Goal: Task Accomplishment & Management: Use online tool/utility

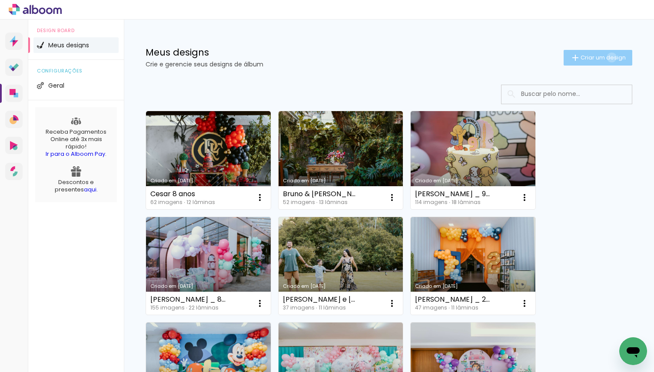
click at [610, 57] on span "Criar um design" at bounding box center [603, 58] width 45 height 6
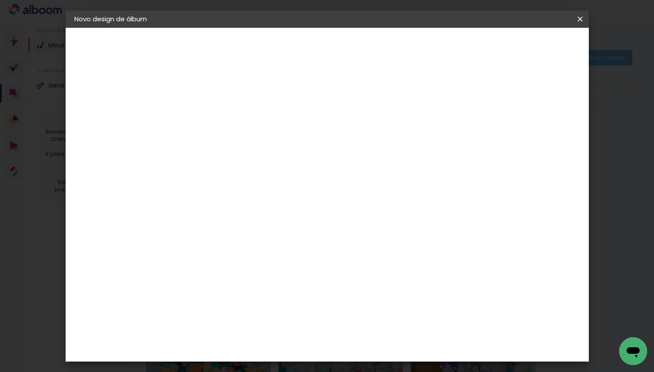
click at [216, 122] on input at bounding box center [216, 116] width 0 height 13
type input "Batizado Família [PERSON_NAME]"
type paper-input "Batizado Família [PERSON_NAME]"
type input "Batizado Família [PERSON_NAME]"
click at [0, 0] on slot "Avançar" at bounding box center [0, 0] width 0 height 0
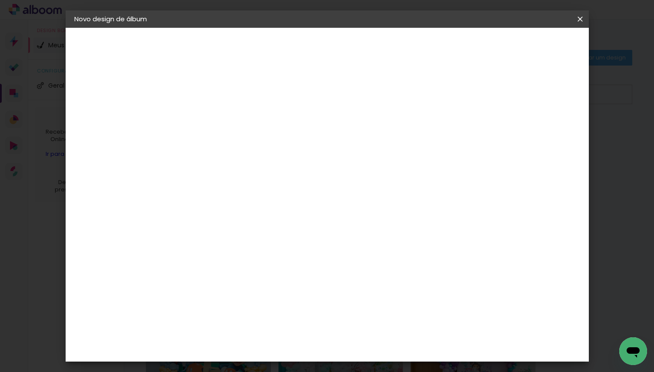
click at [282, 162] on input at bounding box center [239, 165] width 88 height 11
type input "a"
click at [282, 162] on input "a" at bounding box center [239, 165] width 88 height 11
type input "mati"
type paper-input "mati"
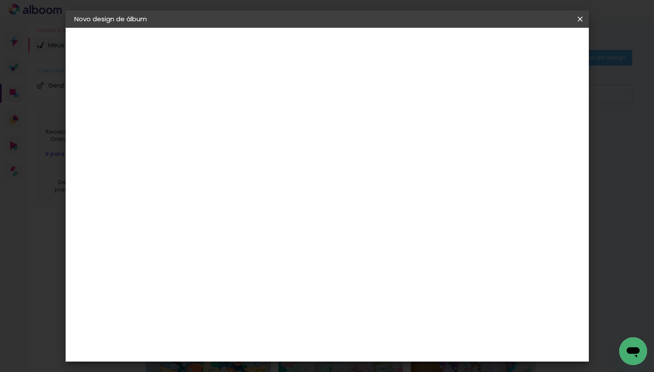
click at [269, 202] on paper-item "Matias Encadernações" at bounding box center [230, 198] width 77 height 23
click at [0, 0] on slot "Avançar" at bounding box center [0, 0] width 0 height 0
click at [250, 145] on input "text" at bounding box center [233, 151] width 34 height 13
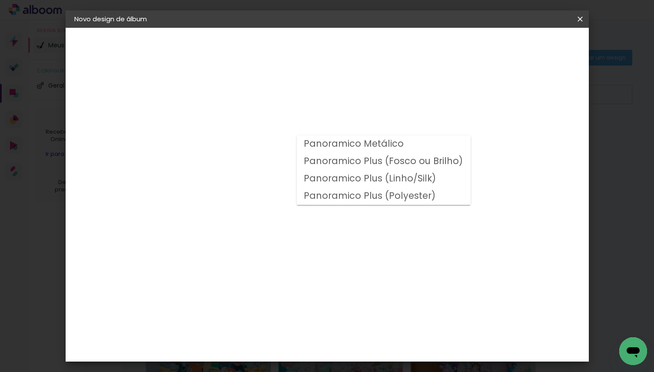
click at [0, 0] on slot "Panoramico Plus (Fosco ou Brilho)" at bounding box center [0, 0] width 0 height 0
type input "Panoramico Plus (Fosco ou Brilho)"
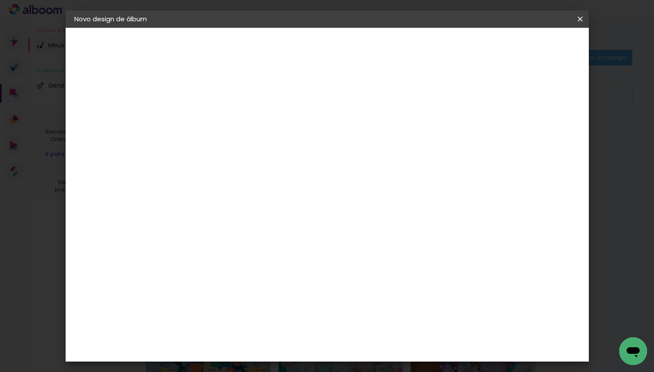
scroll to position [343, 0]
click at [275, 294] on span "25 × 25" at bounding box center [255, 305] width 40 height 23
click at [0, 0] on slot "Avançar" at bounding box center [0, 0] width 0 height 0
click at [516, 99] on div "mm Mostrar sangria" at bounding box center [366, 94] width 349 height 20
click at [0, 0] on slot "Mostrar sangria" at bounding box center [0, 0] width 0 height 0
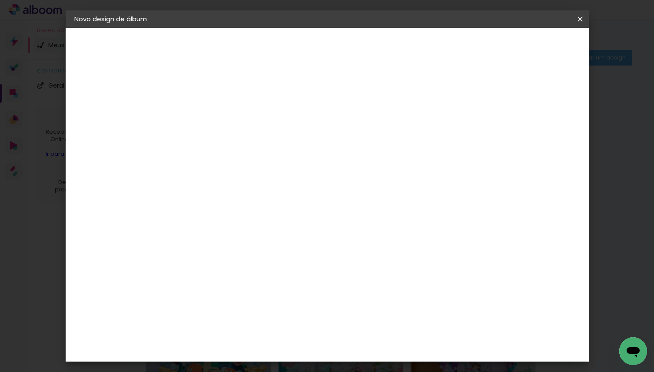
type paper-checkbox "on"
click at [540, 51] on paper-button "Iniciar design" at bounding box center [512, 46] width 57 height 15
